Goal: Task Accomplishment & Management: Use online tool/utility

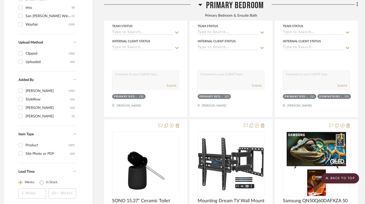
scroll to position [0, 4]
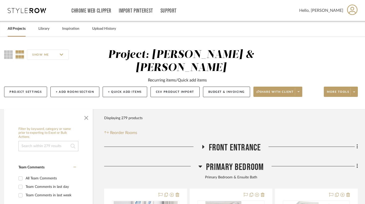
click at [12, 29] on link "All Projects" at bounding box center [17, 28] width 18 height 7
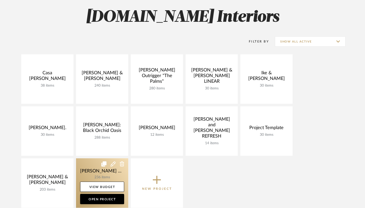
scroll to position [35, 0]
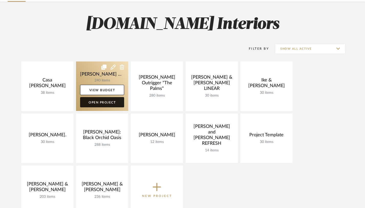
click at [100, 103] on link "Open Project" at bounding box center [102, 102] width 44 height 10
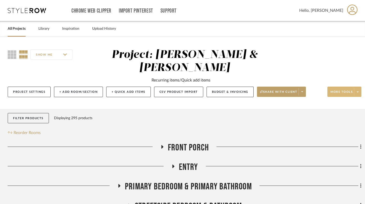
click at [358, 91] on icon at bounding box center [358, 91] width 2 height 3
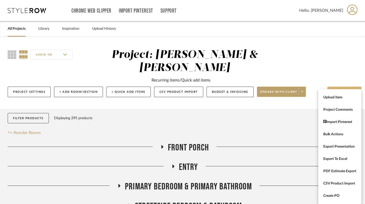
click at [335, 35] on div at bounding box center [182, 102] width 365 height 204
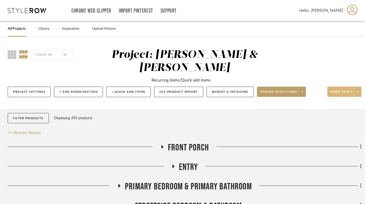
click at [359, 93] on icon at bounding box center [358, 91] width 2 height 3
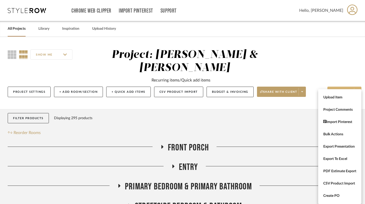
click at [307, 61] on div at bounding box center [182, 102] width 365 height 204
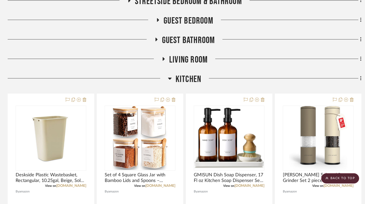
scroll to position [205, 0]
click at [169, 79] on icon at bounding box center [170, 79] width 4 height 6
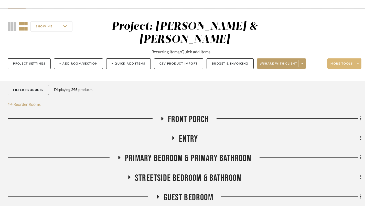
scroll to position [0, 0]
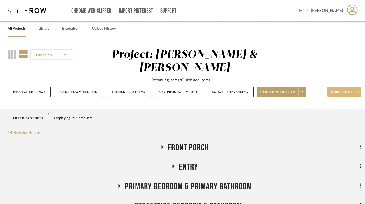
click at [14, 31] on link "All Projects" at bounding box center [17, 28] width 18 height 7
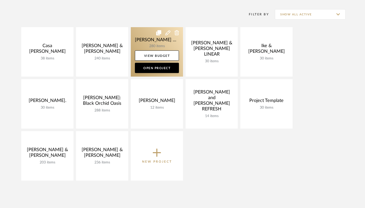
scroll to position [69, 0]
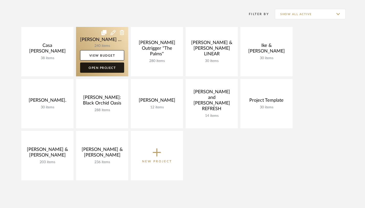
click at [100, 69] on link "Open Project" at bounding box center [102, 68] width 44 height 10
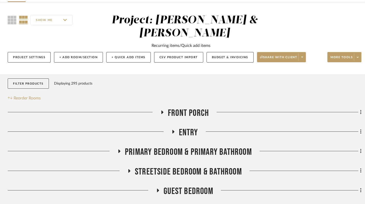
scroll to position [34, 0]
click at [28, 86] on button "Filter Products" at bounding box center [28, 84] width 41 height 11
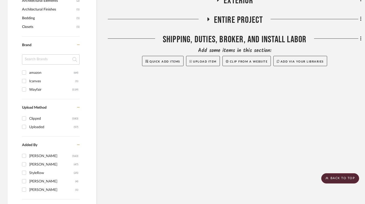
scroll to position [462, 0]
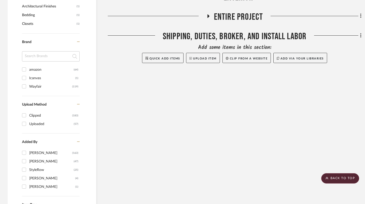
click at [25, 86] on input "Wayfair (119)" at bounding box center [24, 86] width 8 height 8
checkbox input "true"
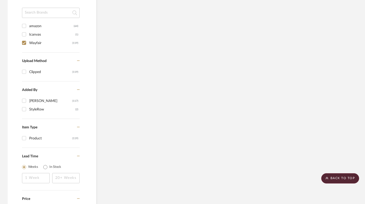
scroll to position [436, 0]
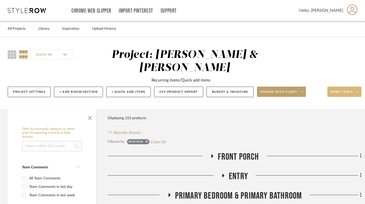
click at [359, 93] on span at bounding box center [357, 92] width 7 height 8
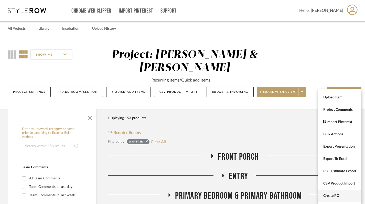
click at [338, 195] on span "Create PO" at bounding box center [340, 196] width 33 height 4
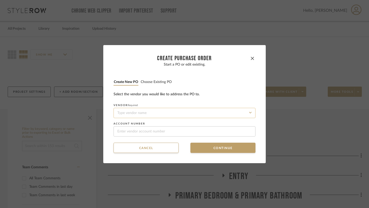
click at [150, 112] on input at bounding box center [185, 113] width 142 height 10
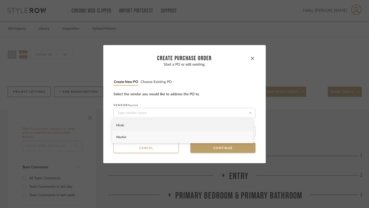
click at [126, 137] on span "Wayfair" at bounding box center [121, 137] width 10 height 3
type input "Wayfair"
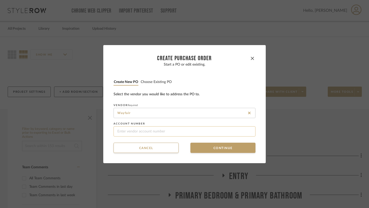
click at [137, 132] on input at bounding box center [185, 131] width 142 height 10
click at [218, 149] on button "Continue" at bounding box center [222, 148] width 65 height 10
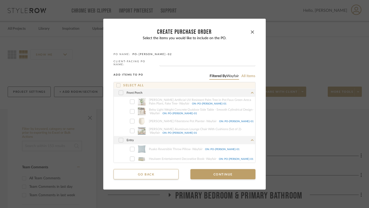
click at [117, 84] on icon at bounding box center [119, 86] width 4 height 4
click at [120, 92] on icon at bounding box center [120, 93] width 3 height 4
click at [119, 93] on icon at bounding box center [120, 93] width 3 height 4
click at [131, 101] on icon at bounding box center [132, 101] width 3 height 2
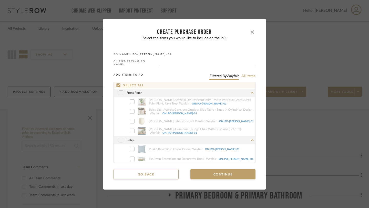
click at [120, 92] on icon at bounding box center [120, 93] width 3 height 4
click at [117, 84] on icon at bounding box center [118, 85] width 3 height 3
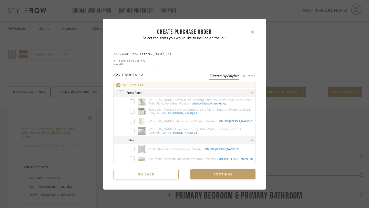
click at [121, 93] on div at bounding box center [121, 92] width 5 height 5
click at [221, 173] on button "Continue" at bounding box center [222, 174] width 65 height 10
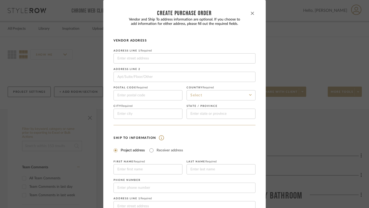
click at [251, 12] on icon "button" at bounding box center [252, 13] width 3 height 3
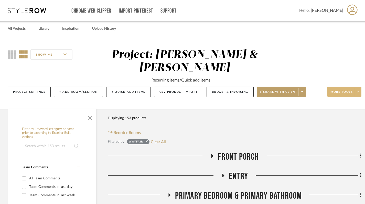
click at [357, 94] on span at bounding box center [357, 92] width 7 height 8
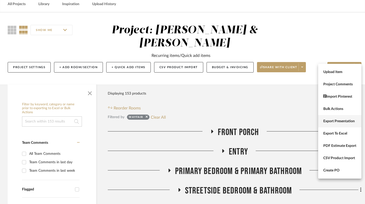
scroll to position [26, 0]
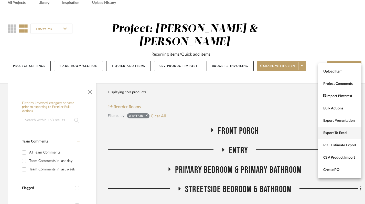
click at [337, 132] on span "Export To Excel" at bounding box center [340, 133] width 33 height 4
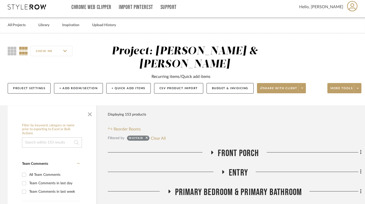
scroll to position [0, 0]
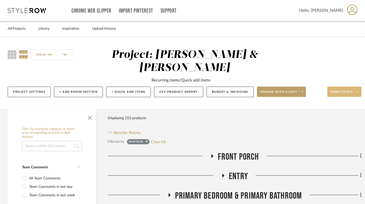
click at [358, 92] on icon at bounding box center [358, 91] width 2 height 1
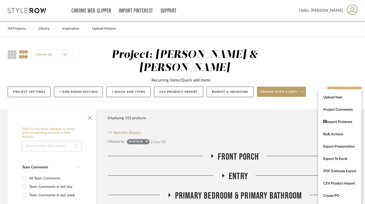
click at [331, 59] on div at bounding box center [182, 102] width 365 height 204
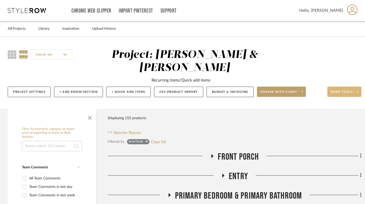
click at [360, 91] on span at bounding box center [357, 92] width 7 height 8
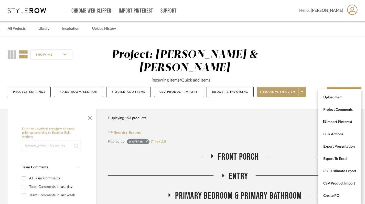
click at [347, 59] on div at bounding box center [182, 102] width 365 height 204
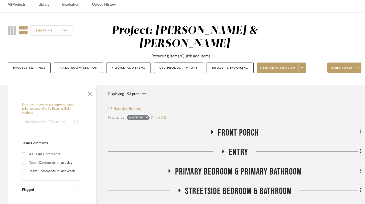
scroll to position [29, 0]
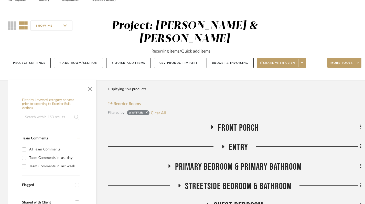
click at [357, 64] on icon at bounding box center [358, 62] width 2 height 3
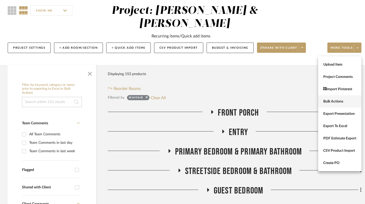
scroll to position [45, 0]
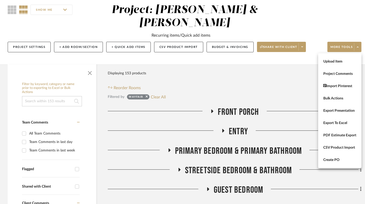
click at [273, 81] on div at bounding box center [182, 102] width 365 height 204
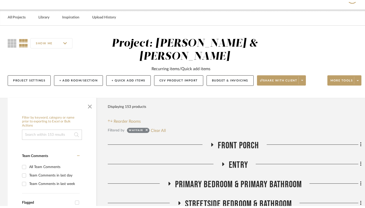
scroll to position [0, 0]
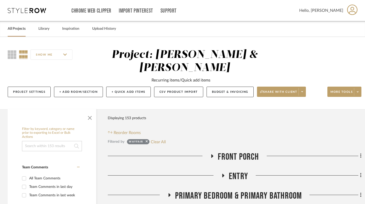
click at [17, 26] on link "All Projects" at bounding box center [17, 28] width 18 height 7
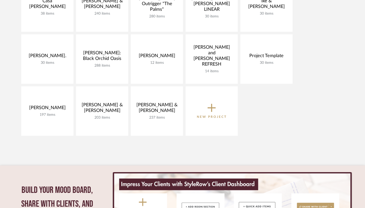
scroll to position [115, 0]
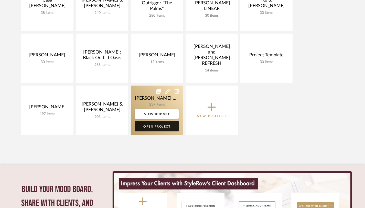
click at [153, 129] on link "Open Project" at bounding box center [157, 126] width 44 height 10
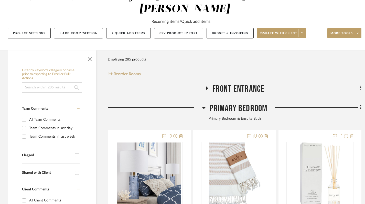
scroll to position [87, 0]
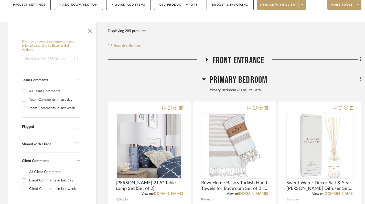
click at [204, 78] on icon at bounding box center [204, 79] width 4 height 2
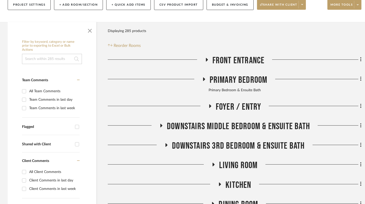
click at [207, 58] on icon at bounding box center [207, 60] width 2 height 4
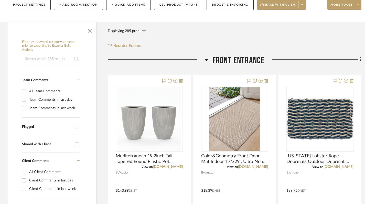
click at [207, 59] on icon at bounding box center [207, 60] width 4 height 2
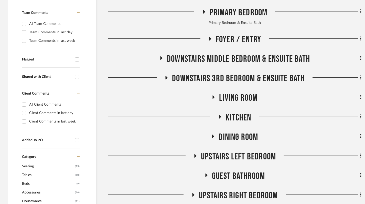
scroll to position [157, 0]
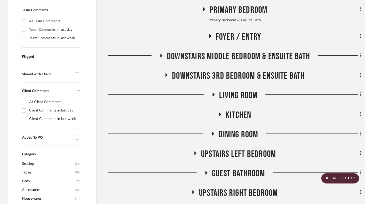
click at [212, 93] on icon at bounding box center [214, 95] width 6 height 4
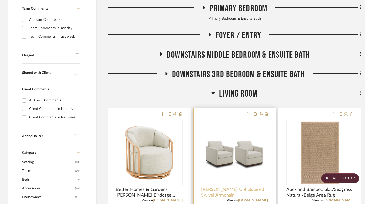
scroll to position [124, 0]
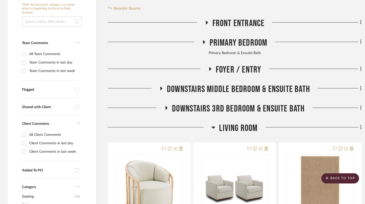
click at [213, 124] on icon at bounding box center [214, 127] width 4 height 6
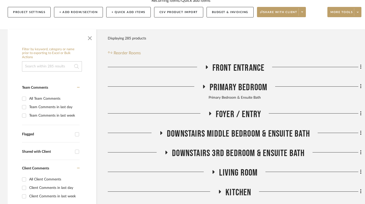
scroll to position [119, 0]
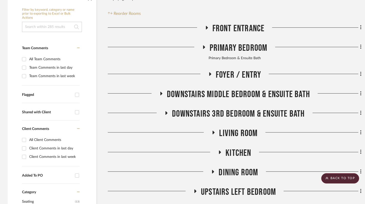
click at [214, 170] on icon at bounding box center [213, 172] width 6 height 4
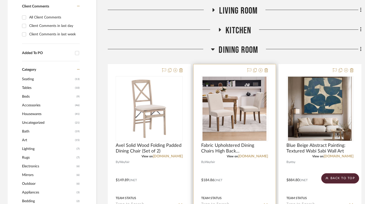
scroll to position [241, 0]
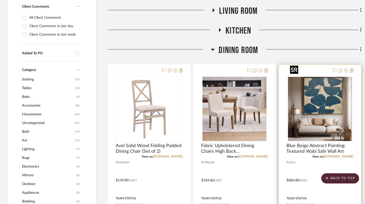
click at [0, 0] on img at bounding box center [0, 0] width 0 height 0
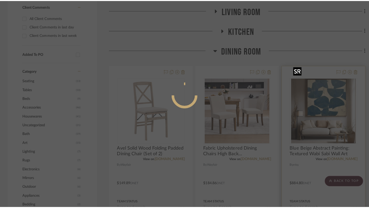
scroll to position [0, 0]
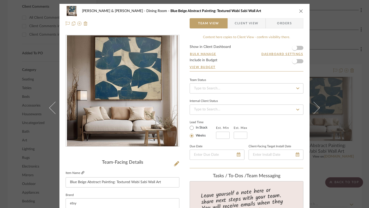
click at [81, 173] on icon at bounding box center [82, 172] width 3 height 3
